Goal: Use online tool/utility: Utilize a website feature to perform a specific function

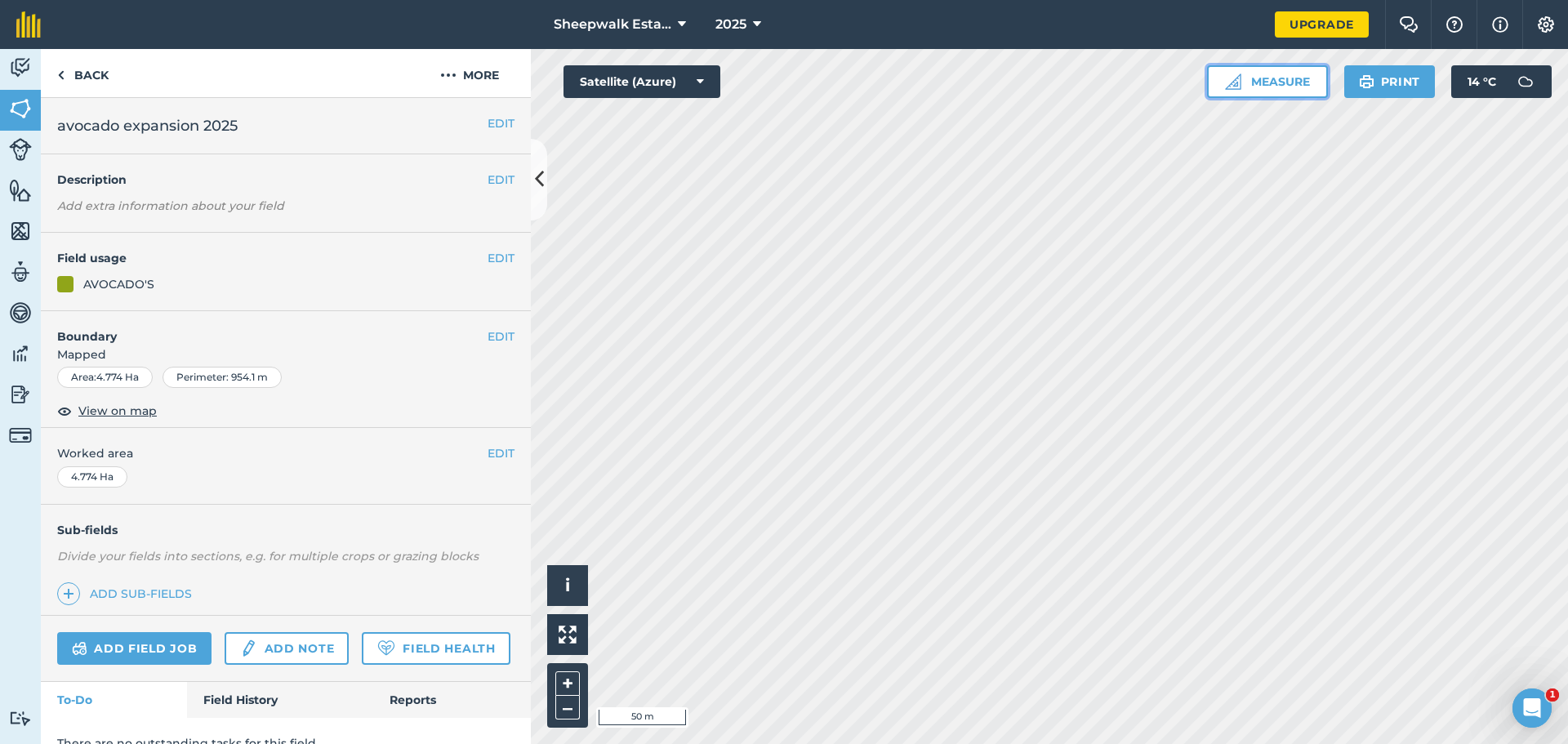
click at [1293, 78] on button "Measure" at bounding box center [1267, 82] width 121 height 32
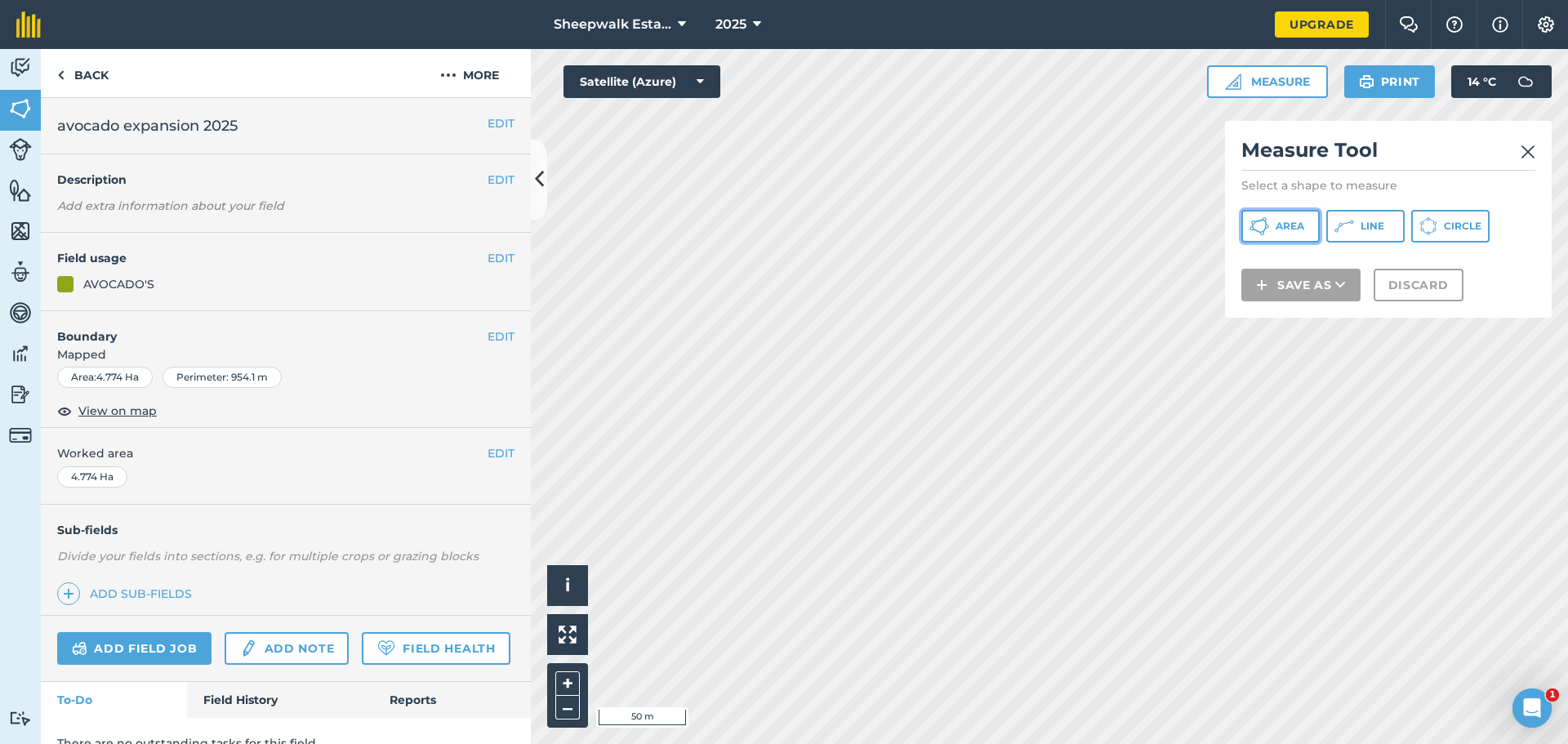
click at [1293, 231] on span "Area" at bounding box center [1289, 226] width 29 height 13
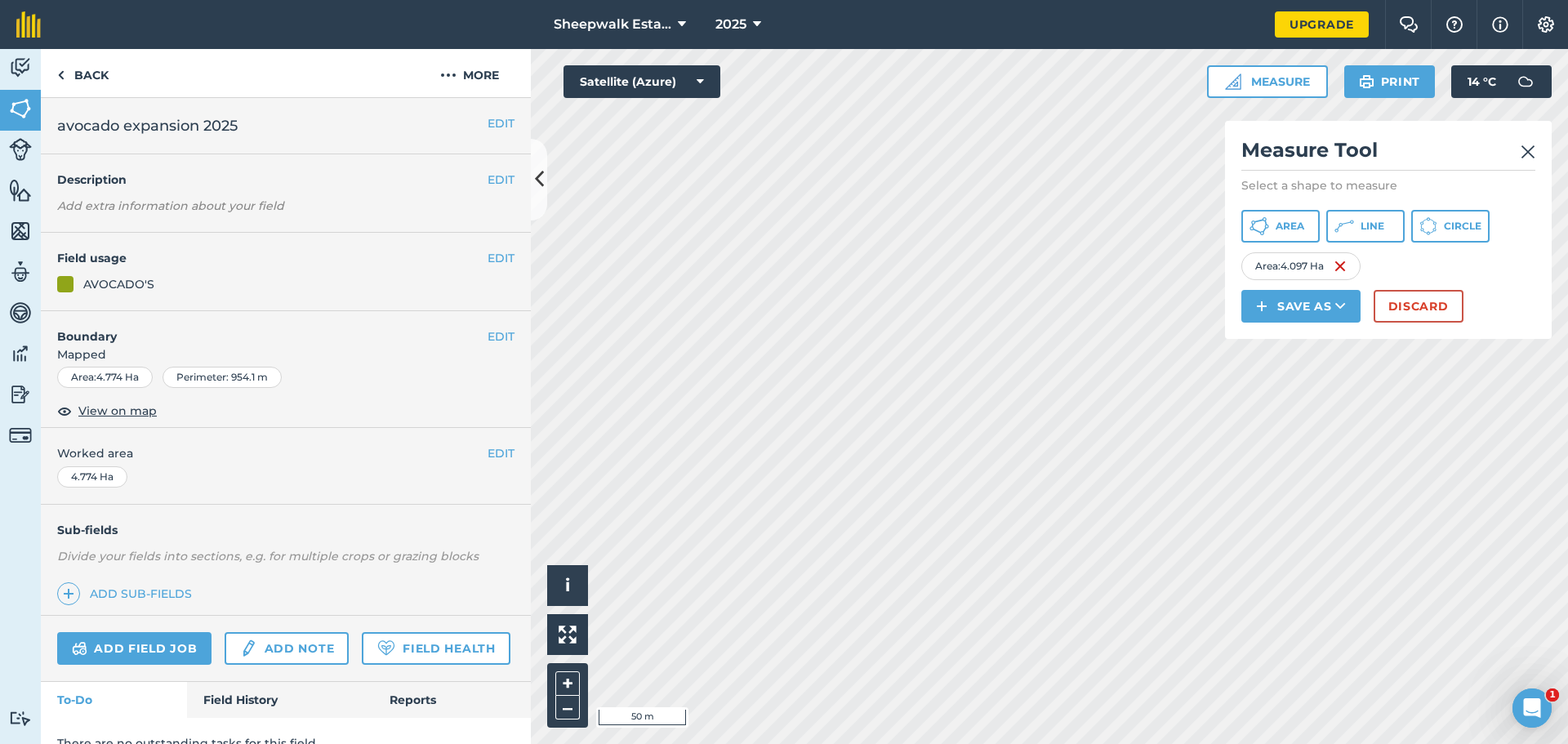
click at [1532, 151] on img at bounding box center [1527, 151] width 14 height 20
